Goal: Task Accomplishment & Management: Use online tool/utility

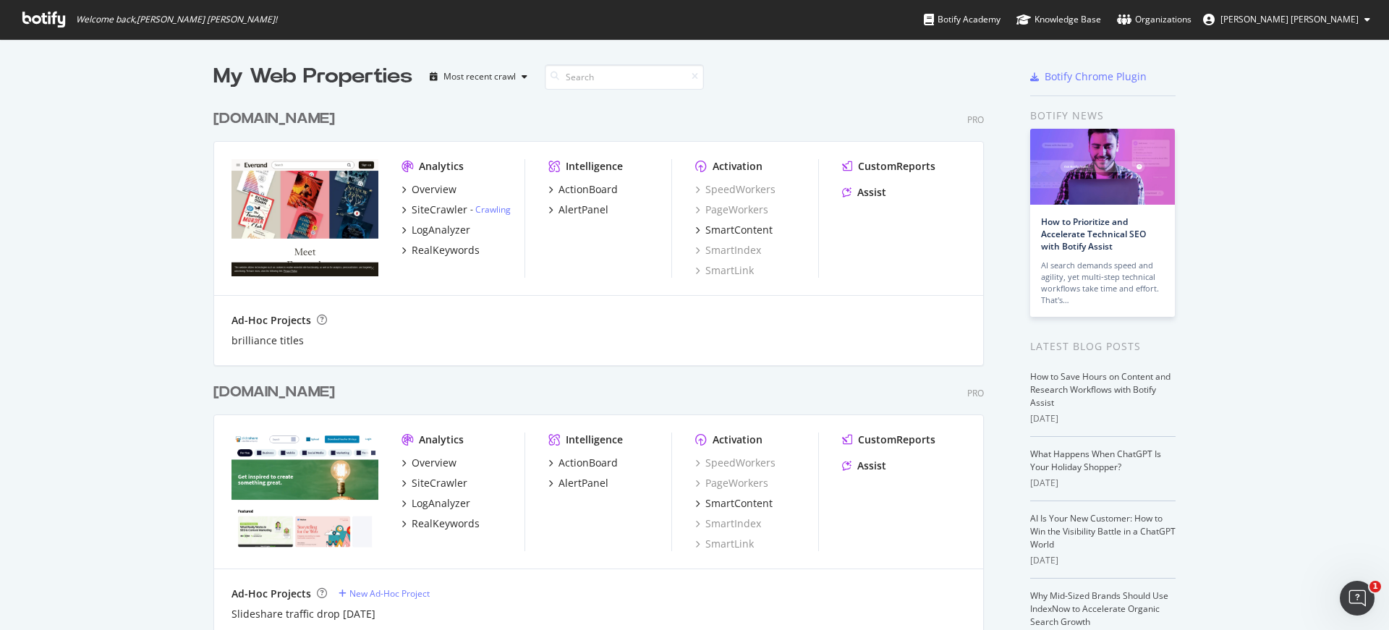
click at [282, 395] on div "[DOMAIN_NAME]" at bounding box center [274, 392] width 122 height 21
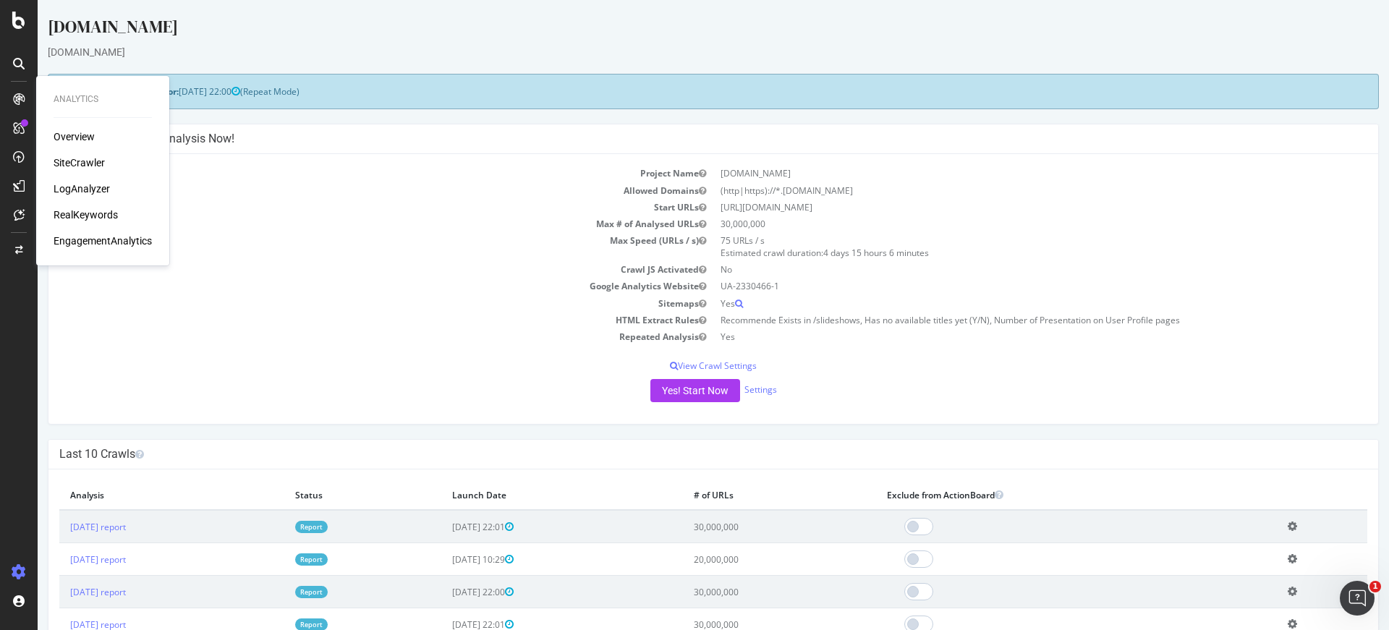
click at [74, 186] on div "LogAnalyzer" at bounding box center [82, 189] width 56 height 14
